Goal: Task Accomplishment & Management: Use online tool/utility

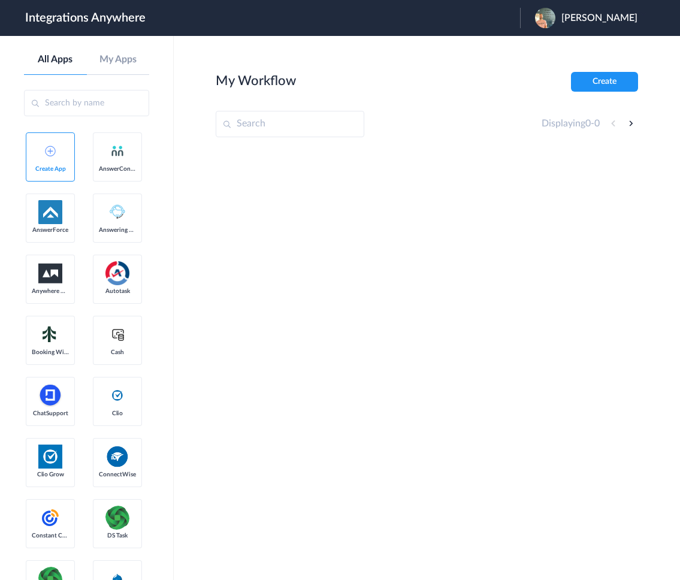
click at [555, 23] on div "Ben Bumguardner" at bounding box center [592, 18] width 114 height 20
click at [544, 51] on link "Logout" at bounding box center [541, 48] width 25 height 8
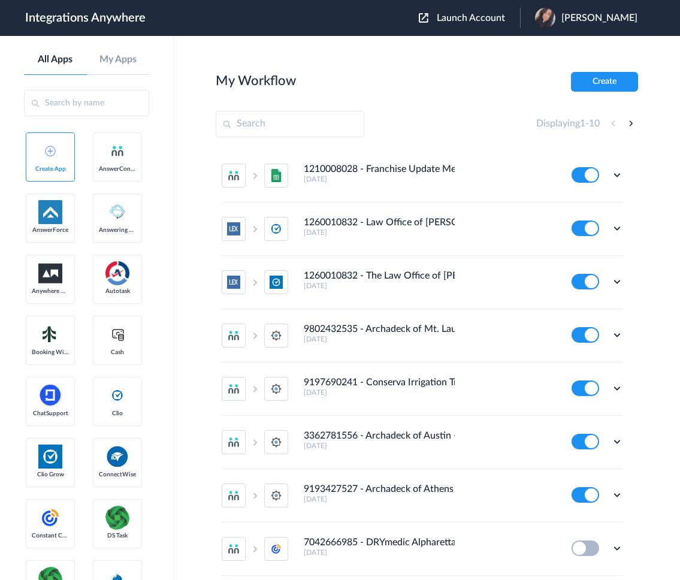
click at [464, 17] on span "Launch Account" at bounding box center [471, 18] width 68 height 10
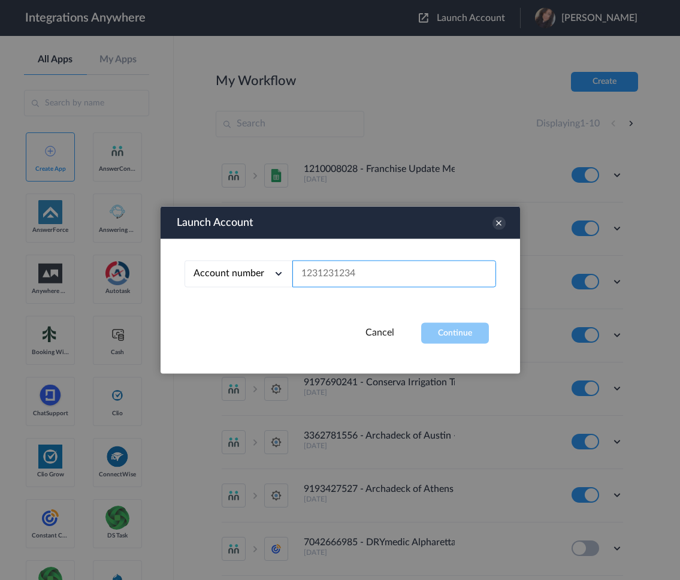
click at [327, 275] on input "text" at bounding box center [394, 273] width 204 height 27
paste input "9192990978"
type input "9192990978"
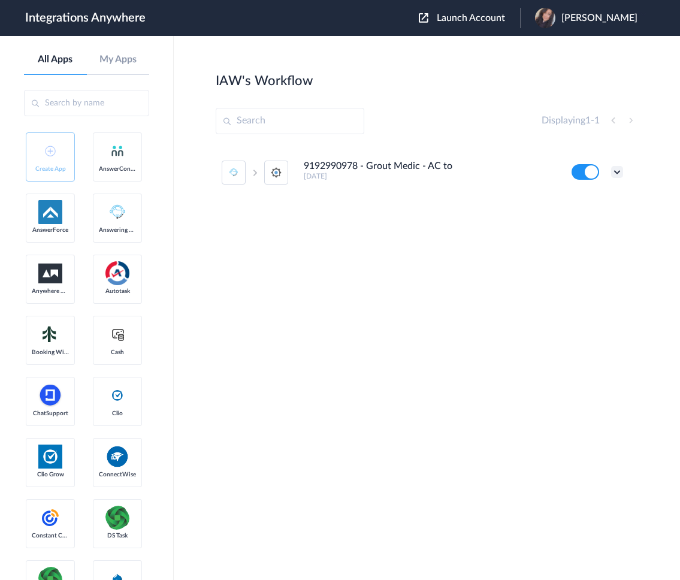
click at [614, 173] on icon at bounding box center [617, 172] width 12 height 12
click at [596, 201] on li "Edit" at bounding box center [584, 200] width 78 height 22
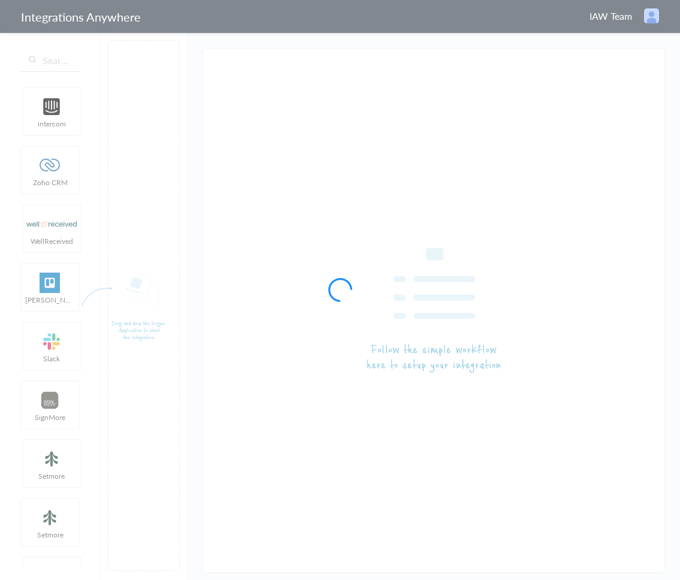
type input "9192990978 - Grout Medic - AC to SM [Create Contact]"
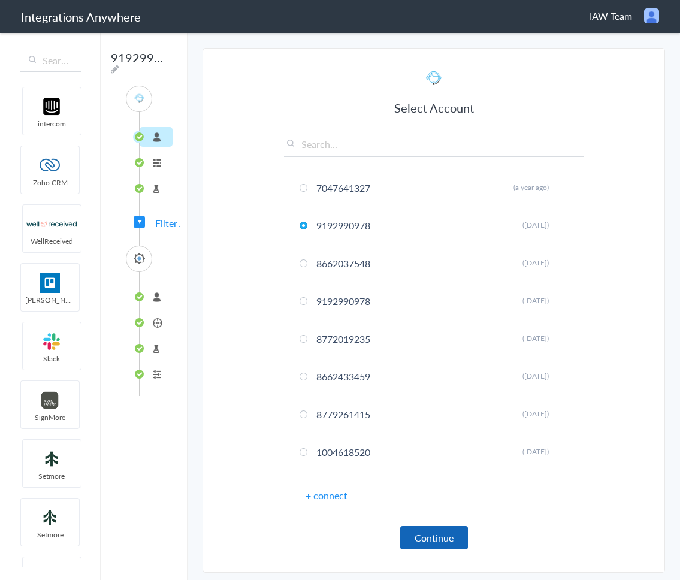
click at [407, 541] on button "Continue" at bounding box center [434, 537] width 68 height 23
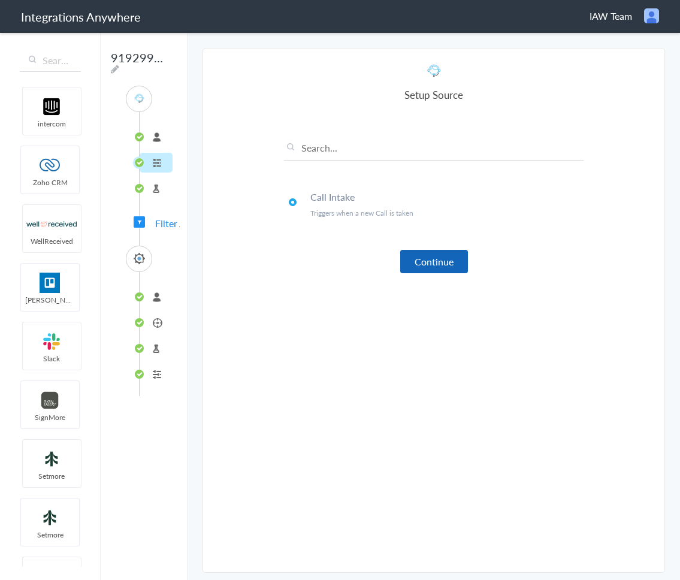
click at [422, 265] on button "Continue" at bounding box center [434, 261] width 68 height 23
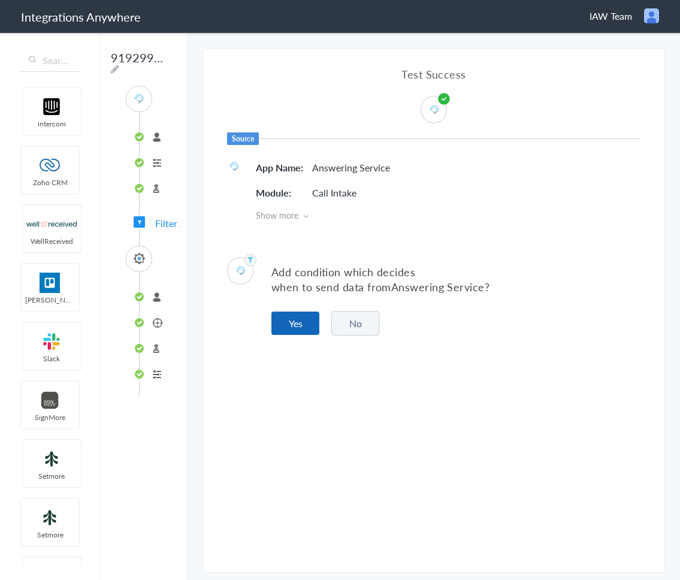
click at [296, 328] on button "Yes" at bounding box center [295, 322] width 48 height 23
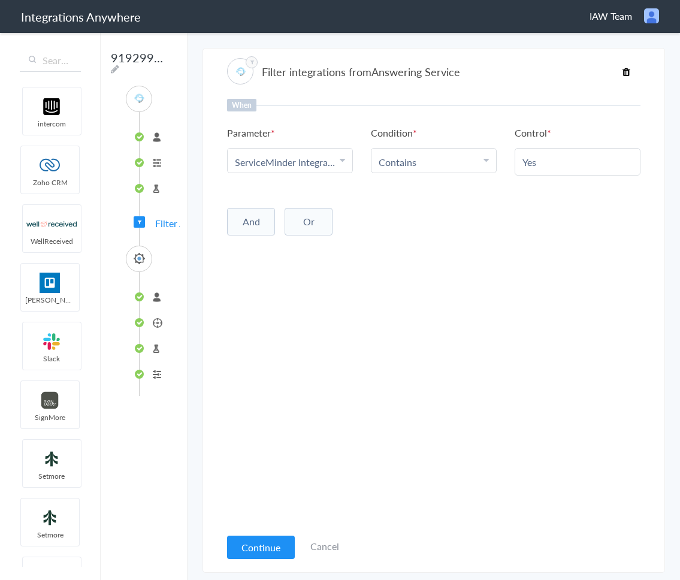
drag, startPoint x: 269, startPoint y: 549, endPoint x: 269, endPoint y: 543, distance: 6.0
click at [269, 548] on button "Continue" at bounding box center [261, 546] width 68 height 23
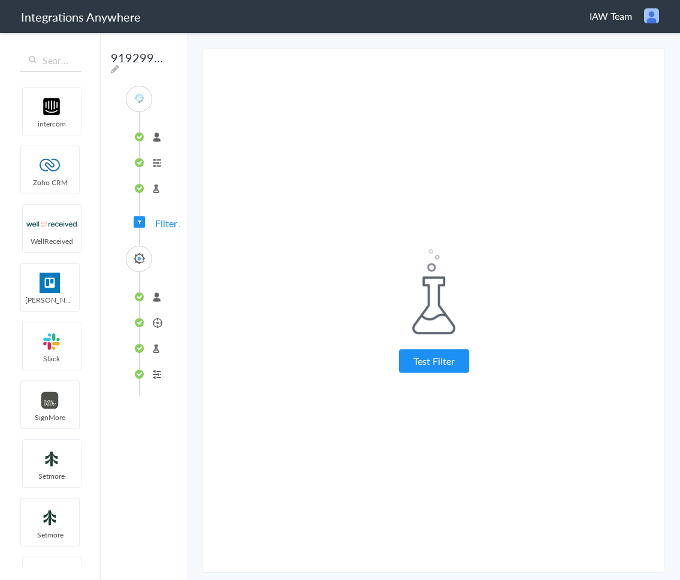
click at [421, 375] on div "Test Filter Test Successful Continue Test Failed" at bounding box center [433, 310] width 299 height 505
click at [421, 371] on button "Test Filter" at bounding box center [434, 360] width 70 height 23
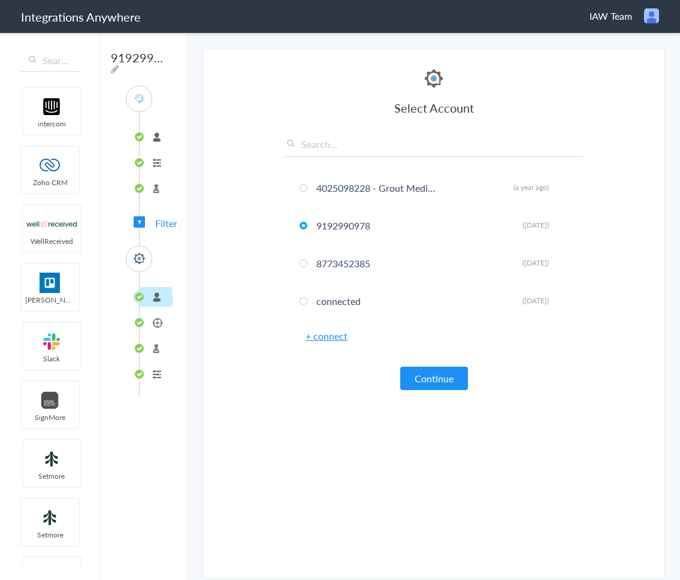
click at [421, 371] on button "Continue" at bounding box center [434, 377] width 68 height 23
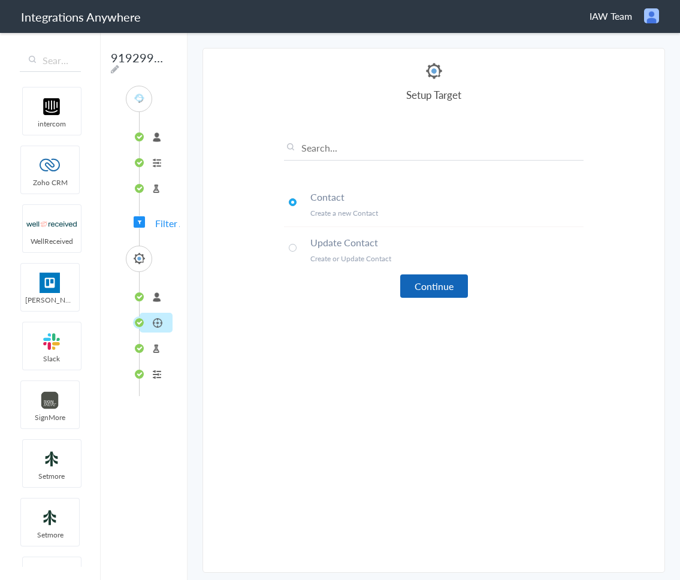
click at [423, 290] on button "Continue" at bounding box center [434, 285] width 68 height 23
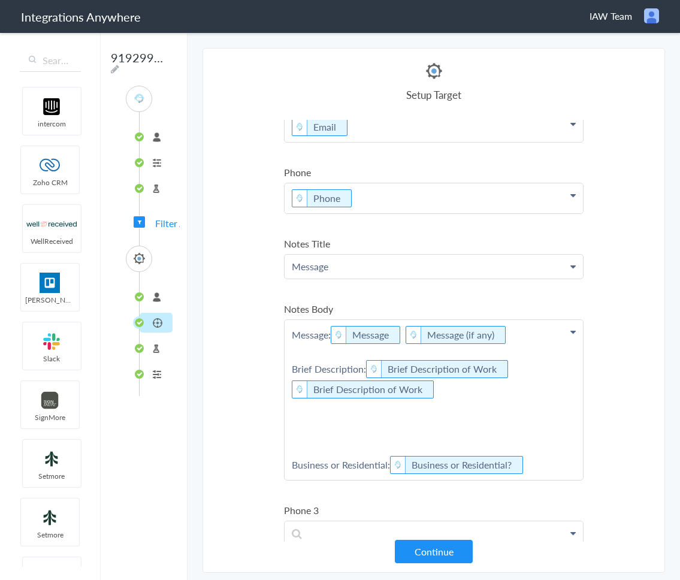
scroll to position [105, 0]
